Goal: Information Seeking & Learning: Learn about a topic

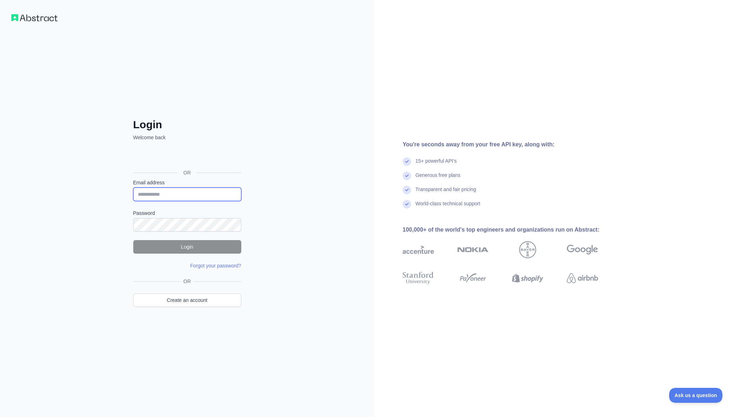
type input "**********"
click at [63, 250] on div "**********" at bounding box center [187, 208] width 374 height 417
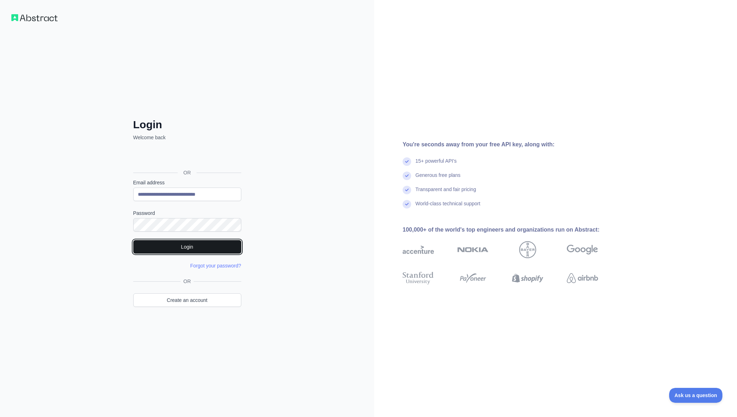
click at [140, 245] on button "Login" at bounding box center [187, 246] width 108 height 13
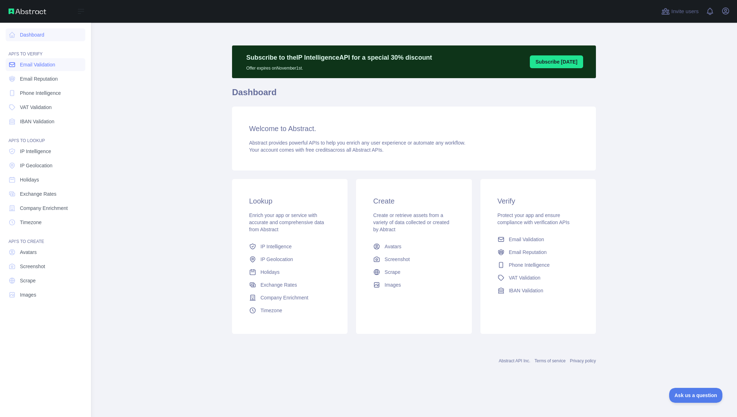
click at [18, 61] on link "Email Validation" at bounding box center [46, 64] width 80 height 13
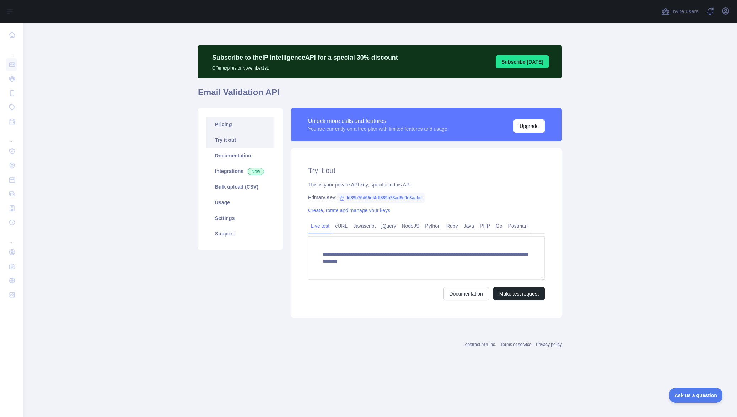
click at [222, 125] on link "Pricing" at bounding box center [239, 124] width 67 height 16
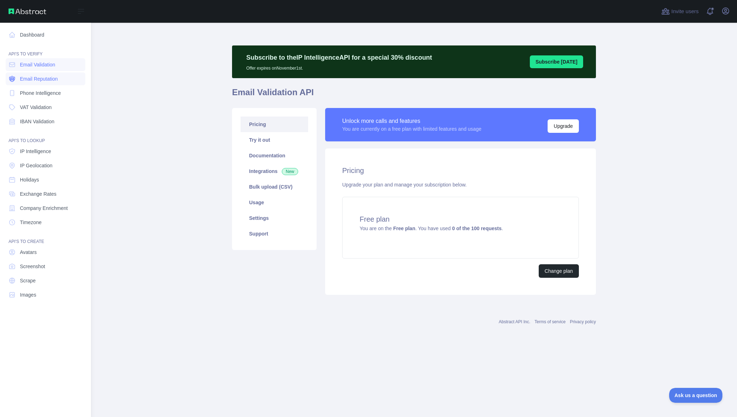
click at [21, 77] on span "Email Reputation" at bounding box center [39, 78] width 38 height 7
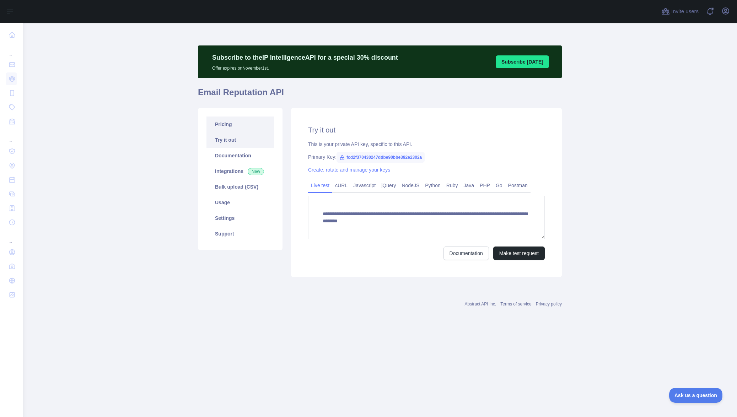
click at [228, 127] on link "Pricing" at bounding box center [239, 124] width 67 height 16
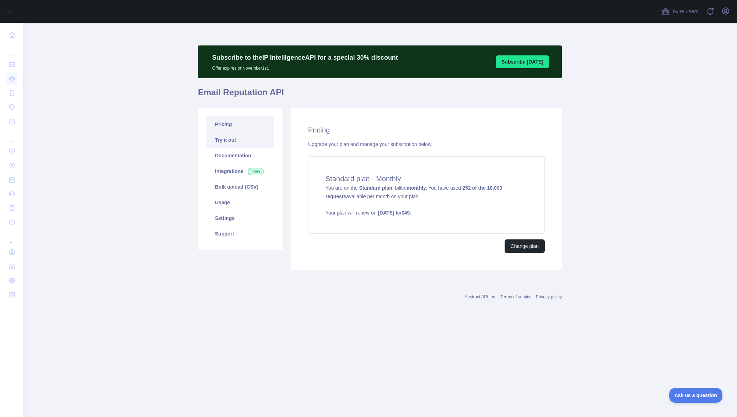
click at [227, 140] on link "Try it out" at bounding box center [239, 140] width 67 height 16
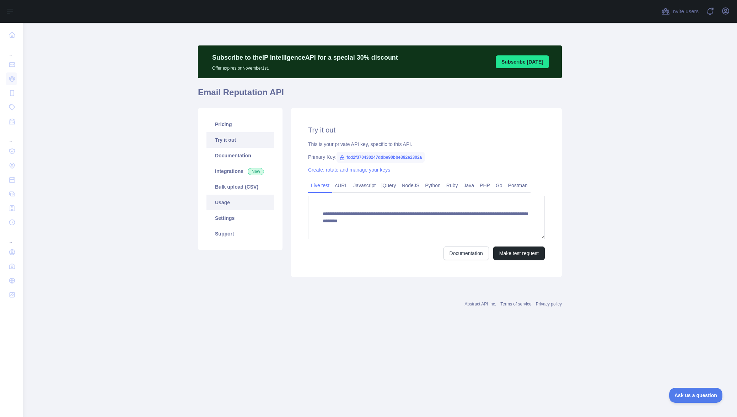
click at [240, 206] on link "Usage" at bounding box center [239, 203] width 67 height 16
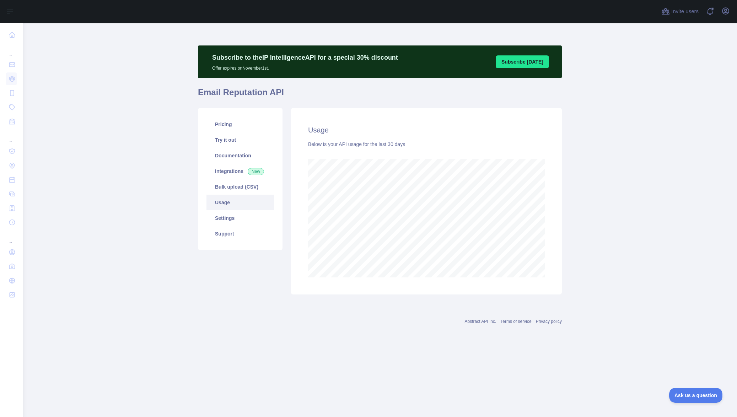
scroll to position [394, 714]
click at [242, 217] on link "Settings" at bounding box center [239, 218] width 67 height 16
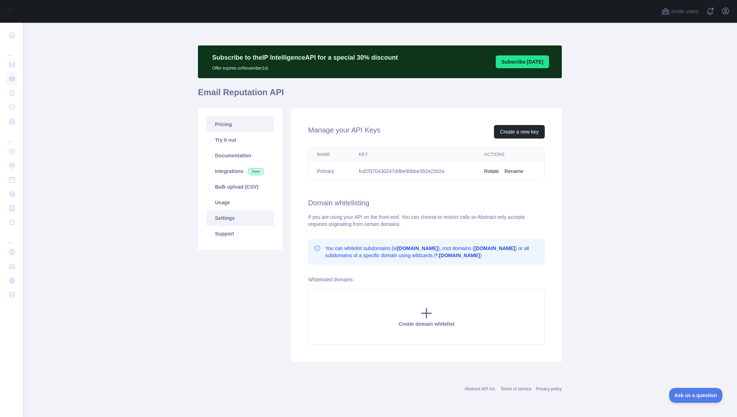
click at [238, 128] on link "Pricing" at bounding box center [239, 124] width 67 height 16
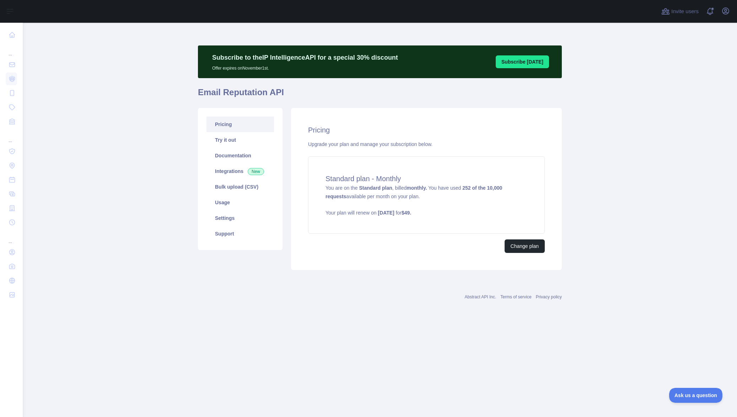
click at [382, 251] on div "Change plan" at bounding box center [426, 245] width 237 height 13
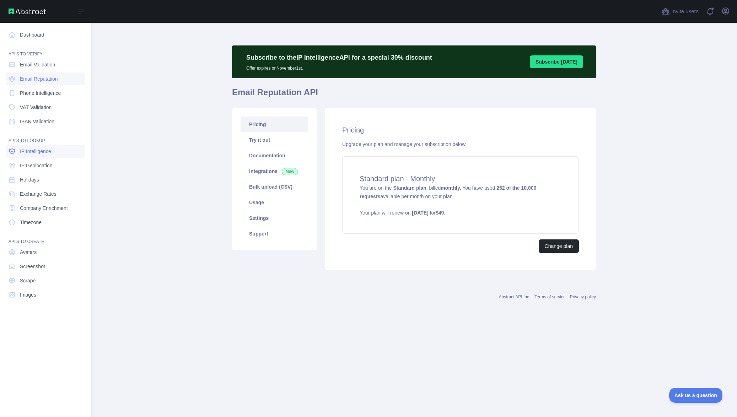
click at [31, 154] on span "IP Intelligence" at bounding box center [35, 151] width 31 height 7
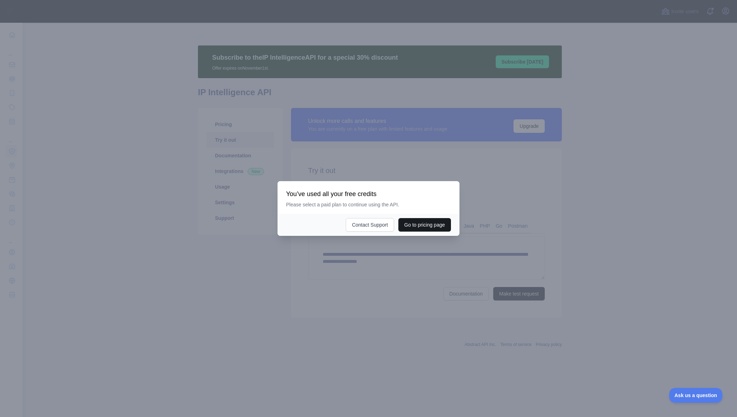
click at [413, 223] on button "Go to pricing page" at bounding box center [424, 224] width 53 height 13
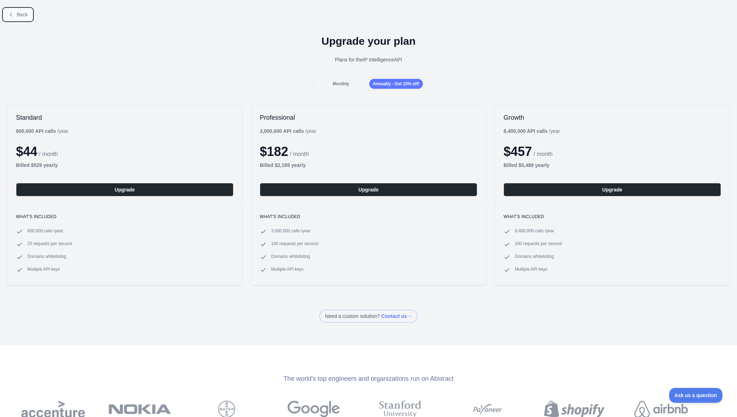
click at [19, 13] on span "Back" at bounding box center [22, 15] width 11 height 6
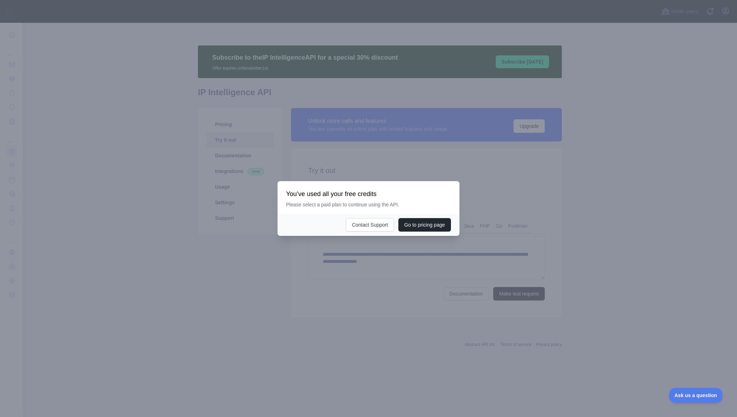
click at [375, 274] on div at bounding box center [368, 208] width 737 height 417
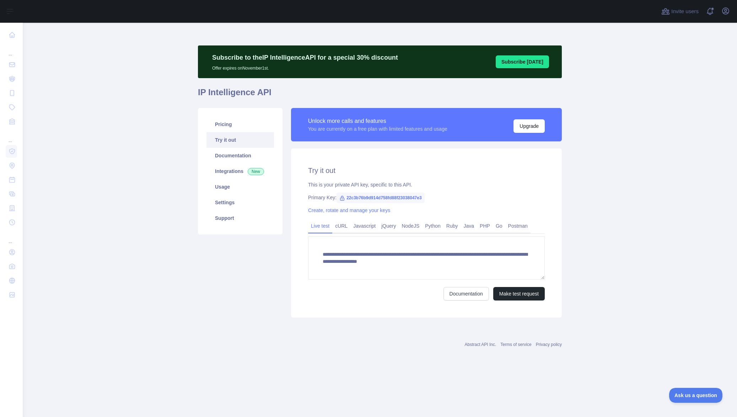
click at [53, 233] on main "**********" at bounding box center [380, 220] width 714 height 394
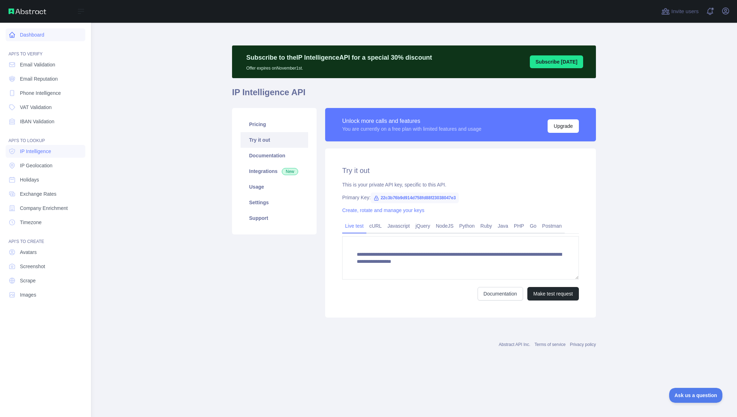
click at [11, 34] on icon at bounding box center [12, 34] width 7 height 7
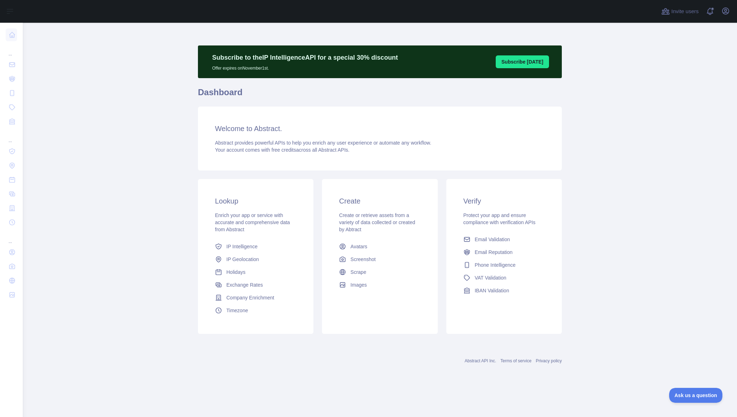
click at [137, 128] on main "Subscribe to the IP Intelligence API for a special 30 % discount Offer expires …" at bounding box center [380, 220] width 714 height 394
